Goal: Transaction & Acquisition: Purchase product/service

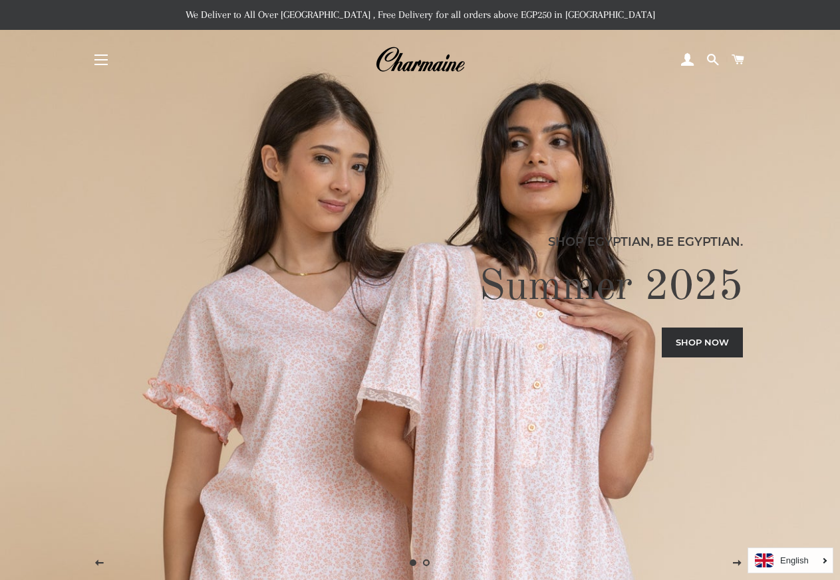
click at [101, 64] on button "Site navigation" at bounding box center [100, 59] width 33 height 33
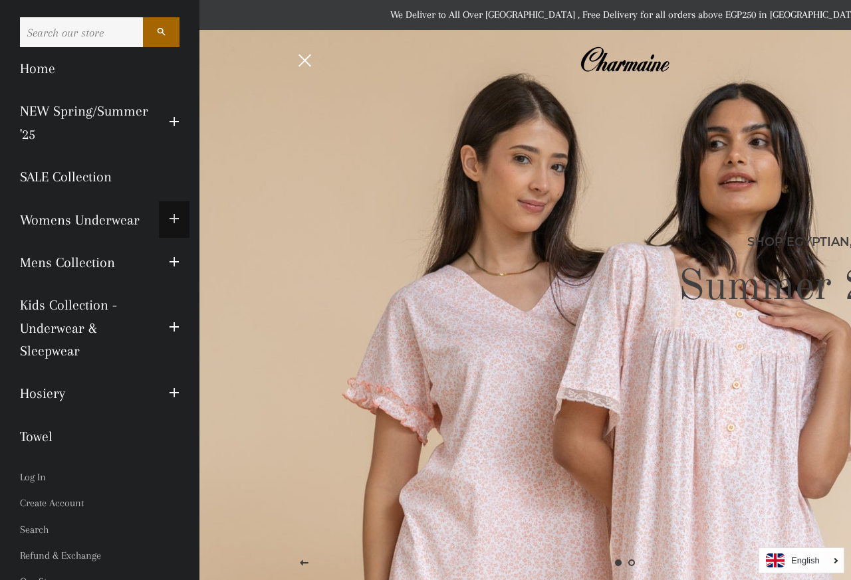
click at [169, 228] on span "button" at bounding box center [174, 219] width 11 height 17
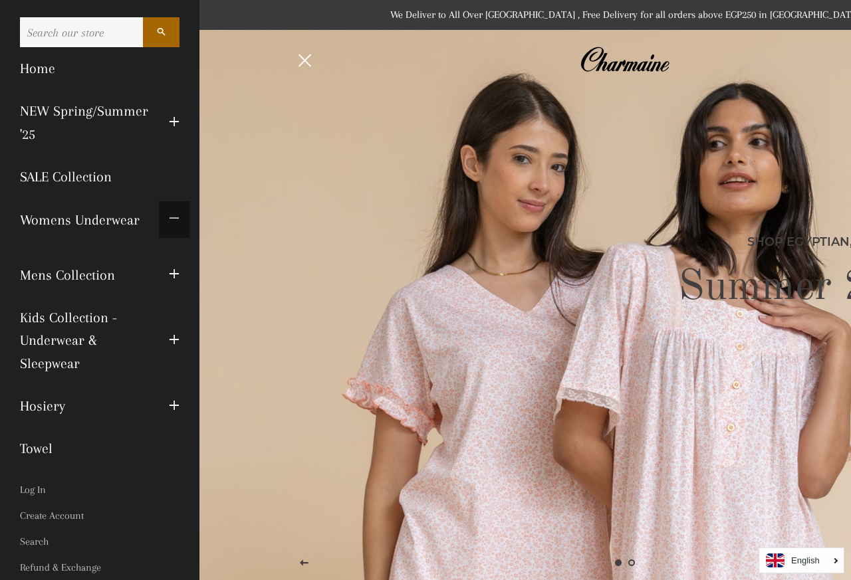
click at [169, 228] on span "button" at bounding box center [174, 219] width 11 height 17
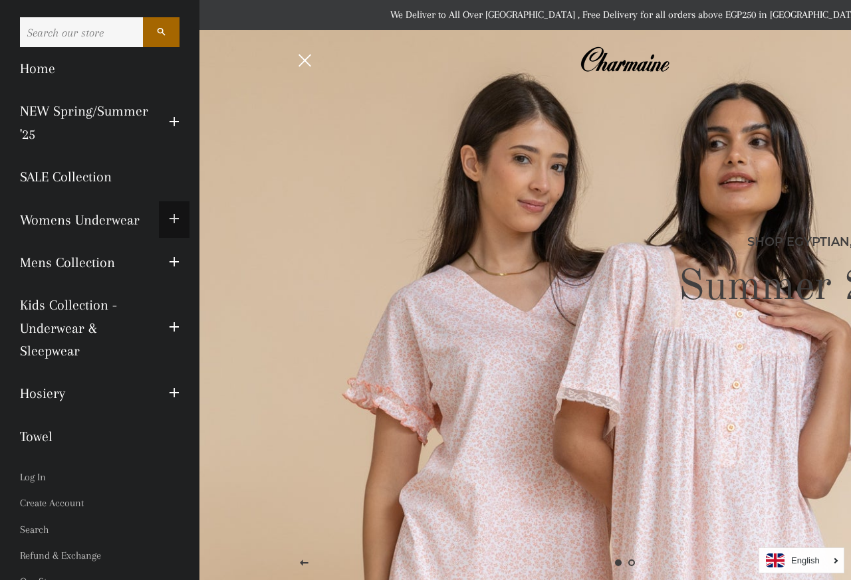
click at [169, 228] on span "button" at bounding box center [174, 219] width 11 height 17
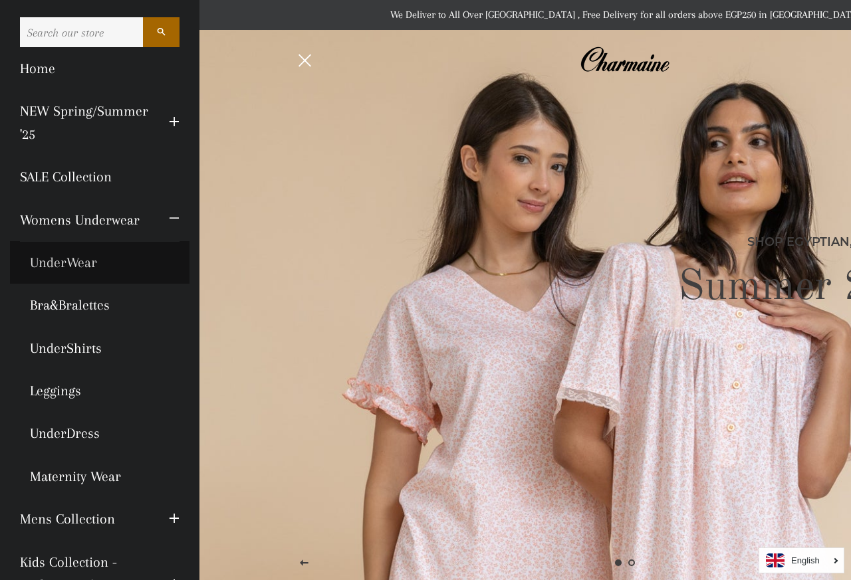
click at [89, 282] on link "UnderWear" at bounding box center [99, 262] width 179 height 43
click at [80, 281] on link "UnderWear" at bounding box center [99, 262] width 179 height 43
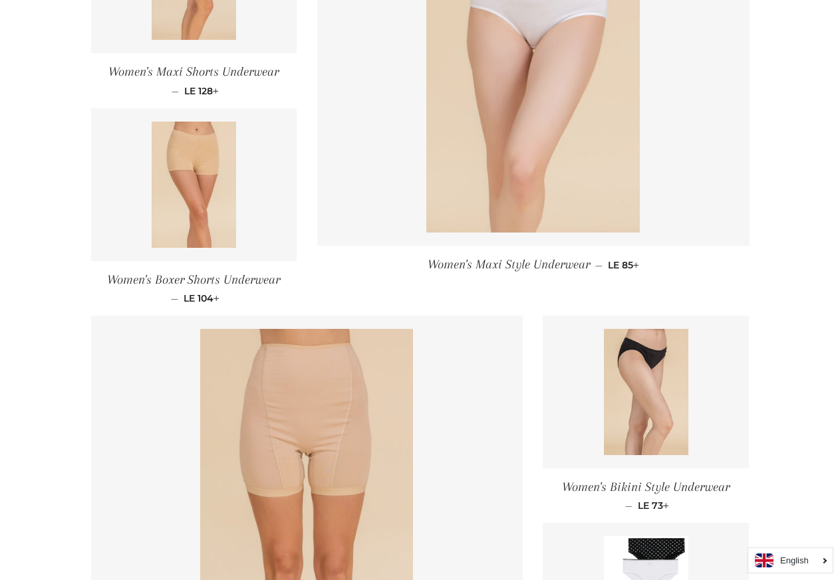
scroll to position [665, 0]
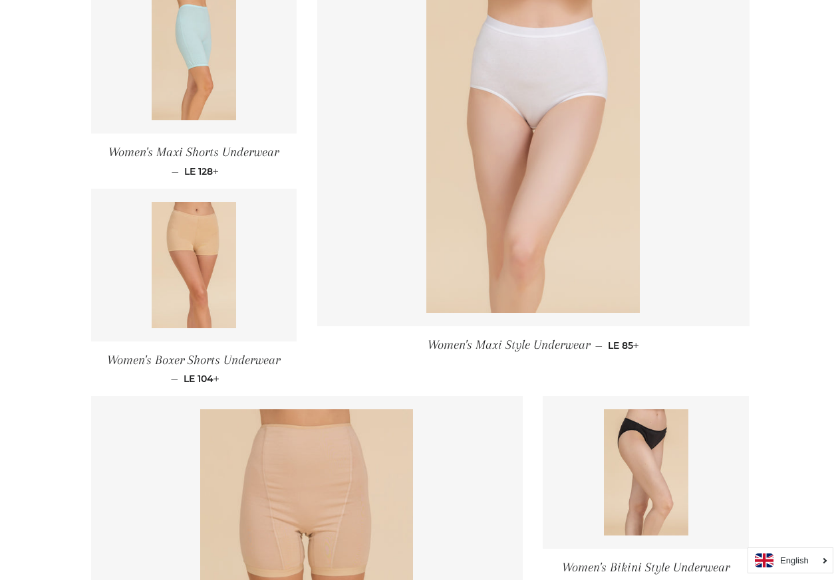
click at [532, 149] on img at bounding box center [532, 153] width 213 height 319
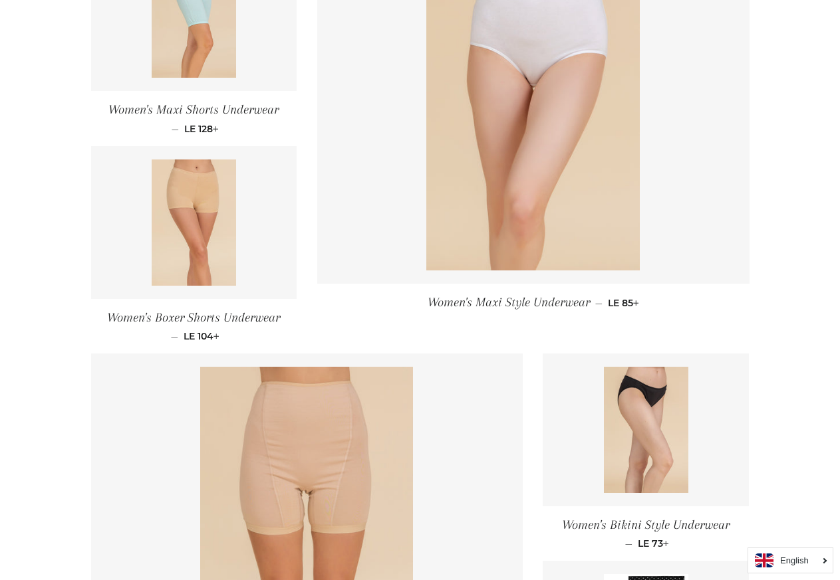
scroll to position [731, 0]
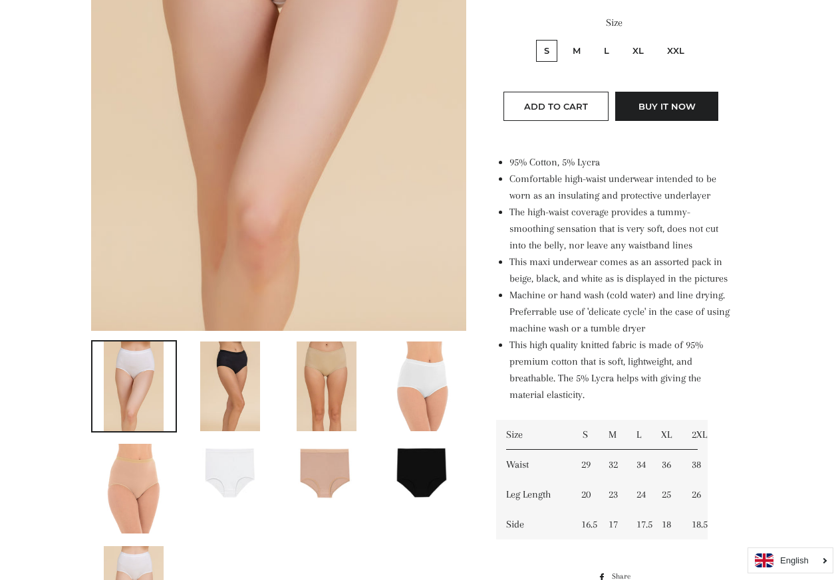
scroll to position [399, 0]
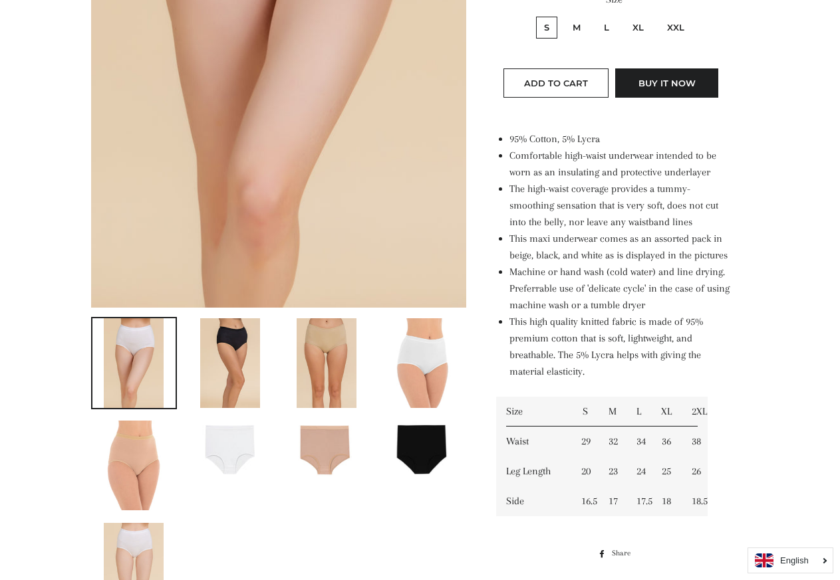
click at [221, 360] on img at bounding box center [230, 363] width 60 height 90
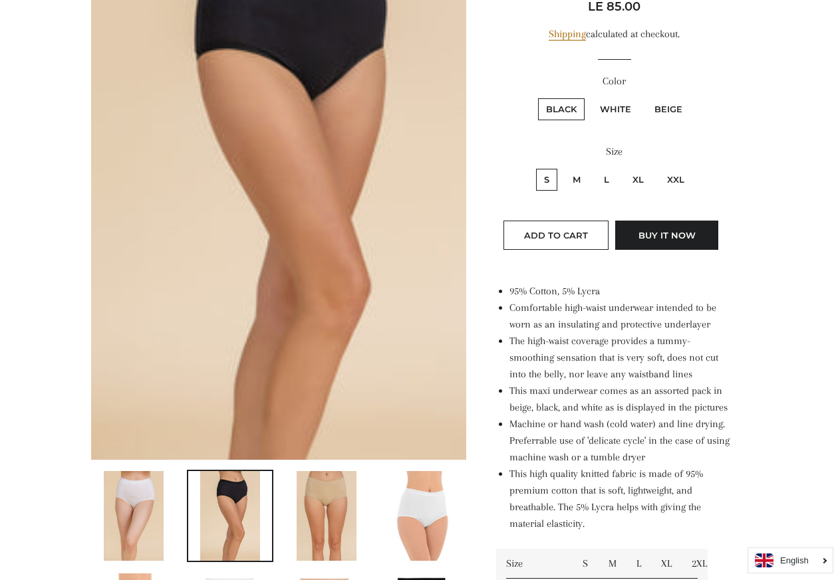
scroll to position [332, 0]
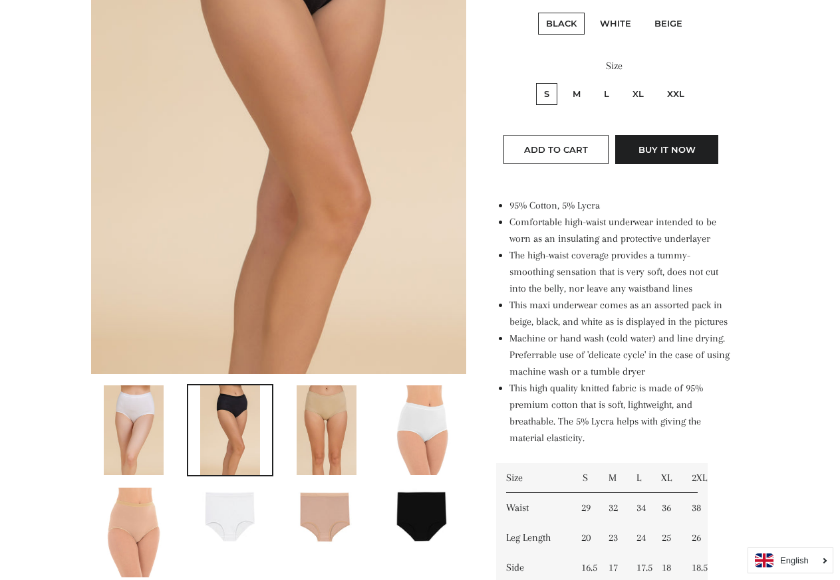
click at [300, 425] on img at bounding box center [326, 431] width 60 height 90
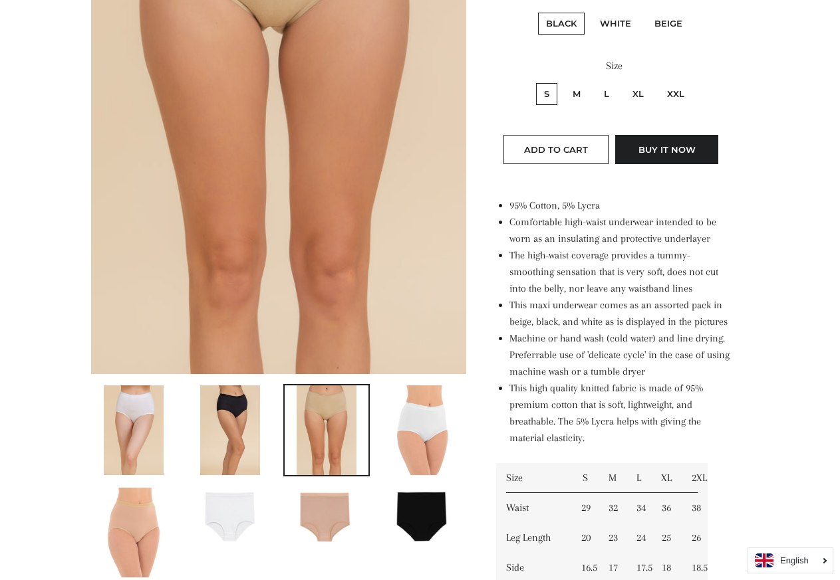
click at [318, 520] on img at bounding box center [327, 516] width 84 height 56
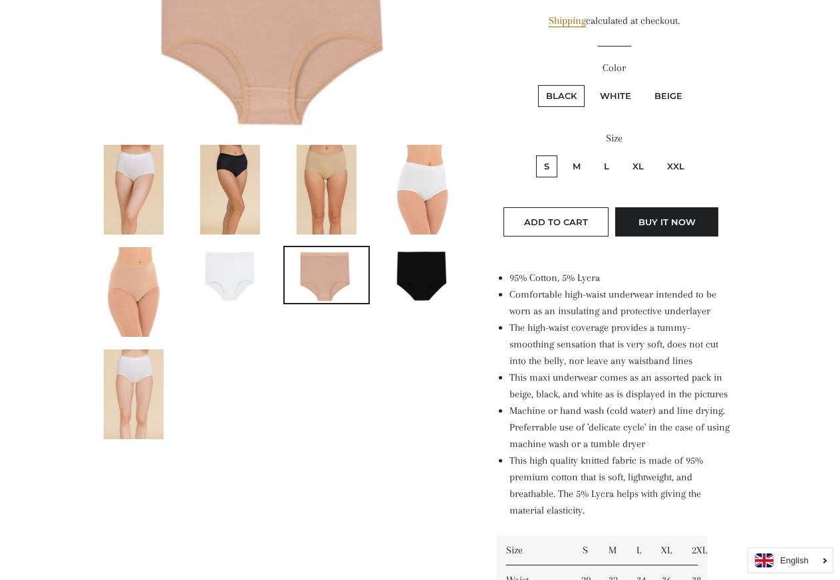
scroll to position [0, 0]
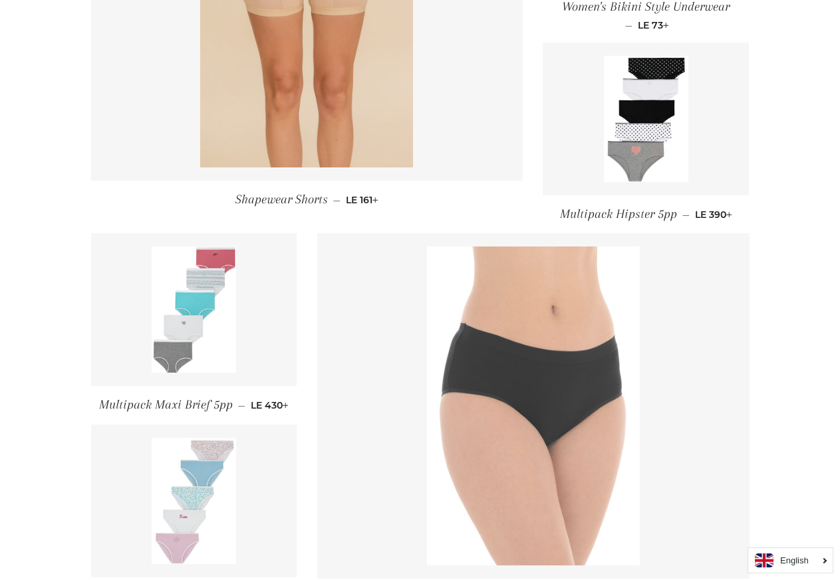
scroll to position [1396, 0]
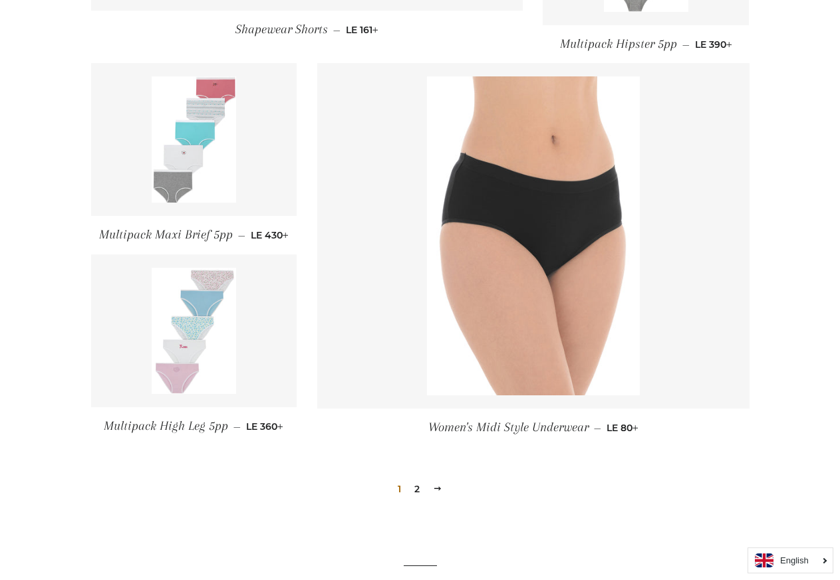
click at [226, 125] on img at bounding box center [194, 139] width 84 height 126
click at [195, 112] on img at bounding box center [194, 139] width 84 height 126
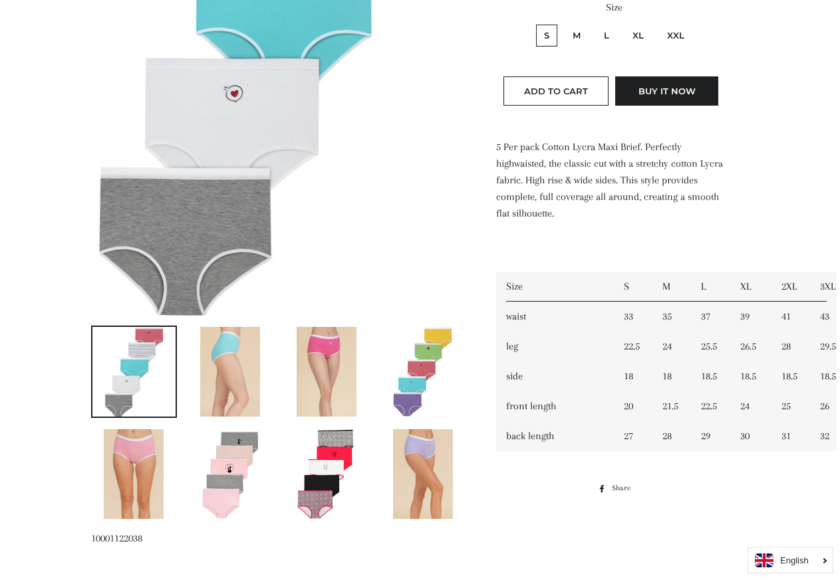
scroll to position [399, 0]
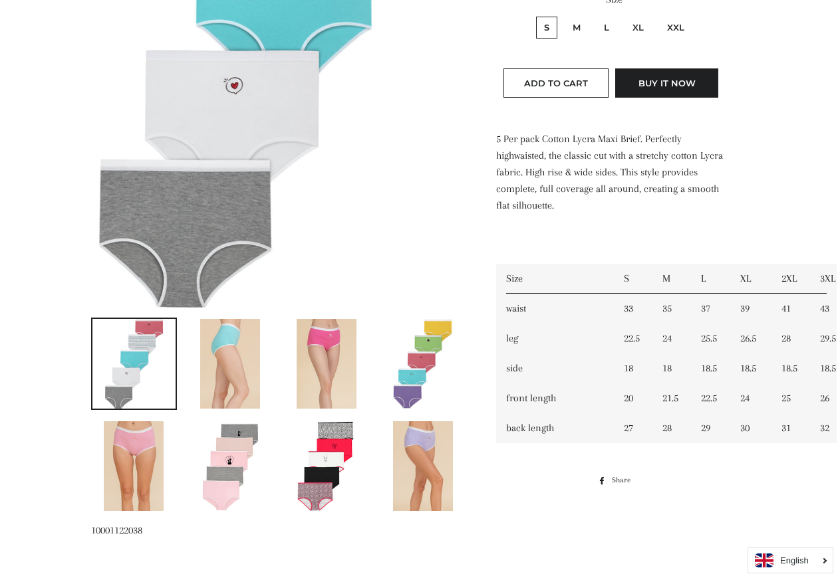
click at [208, 460] on img at bounding box center [230, 466] width 60 height 90
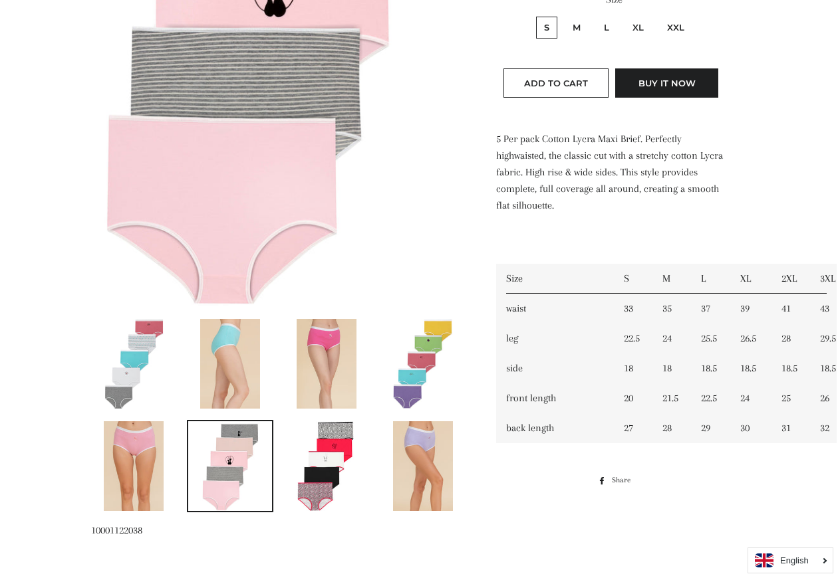
click at [445, 362] on img at bounding box center [423, 364] width 60 height 90
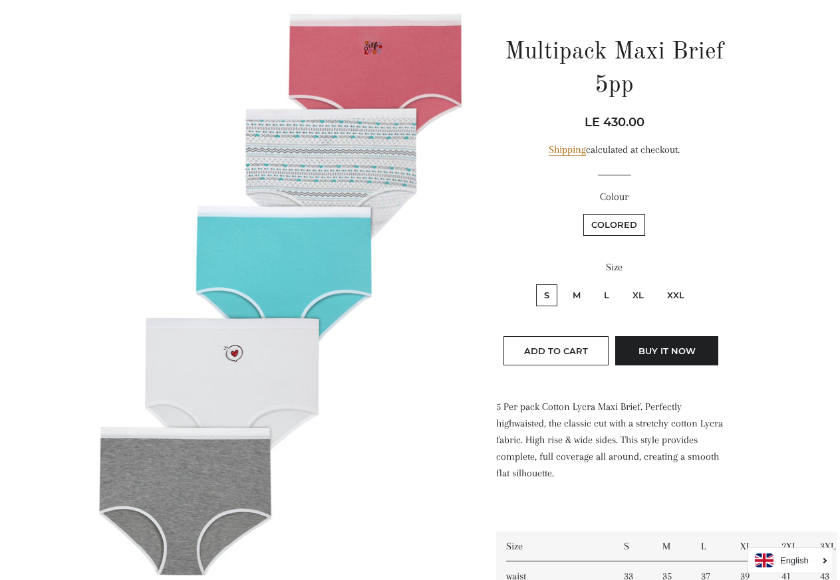
scroll to position [133, 0]
